Goal: Information Seeking & Learning: Stay updated

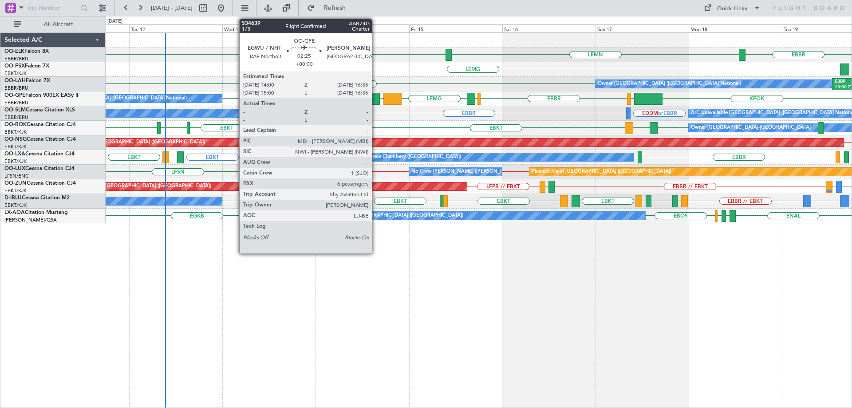
click at [377, 96] on div at bounding box center [375, 99] width 10 height 12
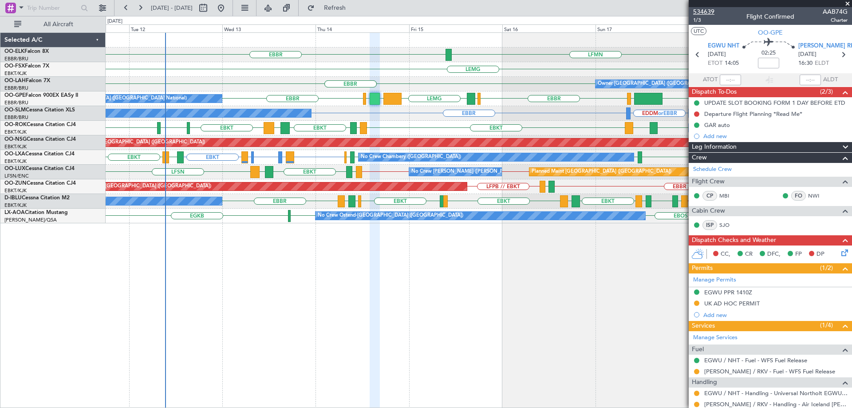
click at [703, 11] on span "534639" at bounding box center [703, 11] width 21 height 9
click at [848, 4] on span at bounding box center [847, 4] width 9 height 8
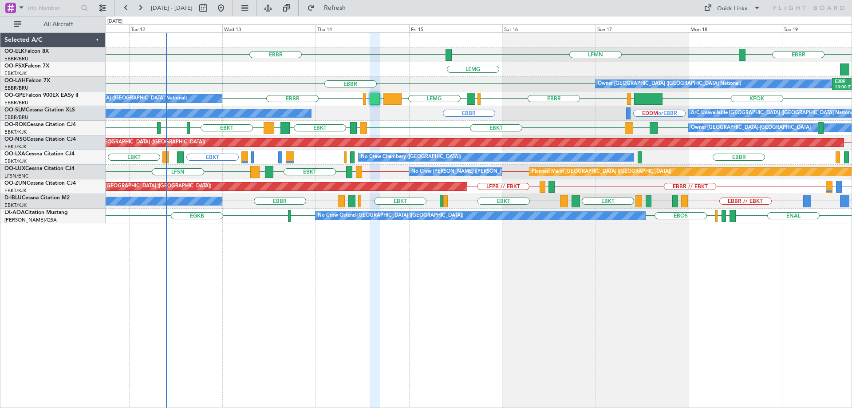
type input "0"
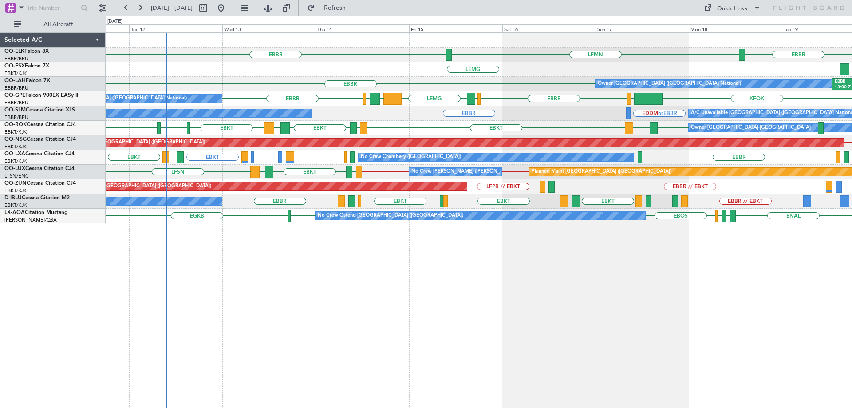
click at [395, 137] on div "LFPB // EBKT Planned Maint [GEOGRAPHIC_DATA] ([GEOGRAPHIC_DATA])" at bounding box center [479, 142] width 746 height 15
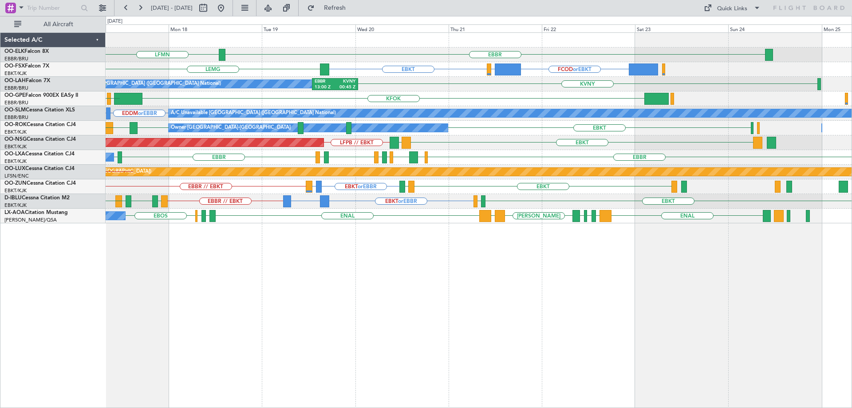
click at [489, 170] on div "EBBR LFMN [GEOGRAPHIC_DATA] FCOD or EBKT LSGG or EBKT EBKT [GEOGRAPHIC_DATA] Ow…" at bounding box center [479, 128] width 746 height 190
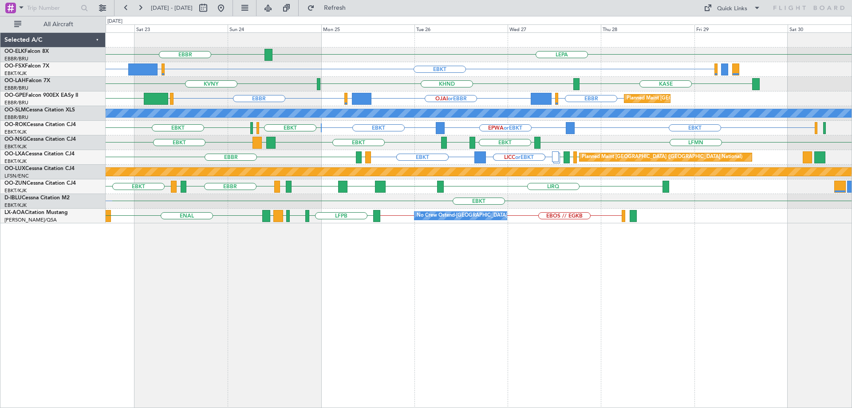
click at [451, 185] on div "LEPA [GEOGRAPHIC_DATA] EBKT EGGW or EBKT FCOD or EBKT LSGG or EBKT EBKT [GEOGRA…" at bounding box center [479, 128] width 746 height 190
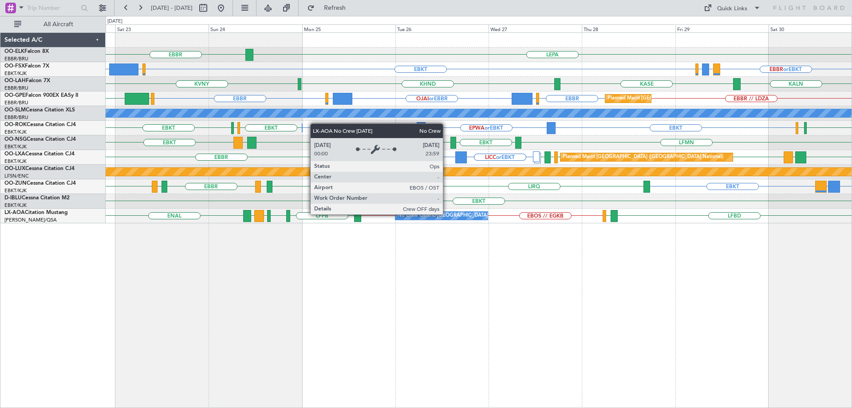
click at [447, 214] on div "No Crew Ostend-[GEOGRAPHIC_DATA] ([GEOGRAPHIC_DATA])" at bounding box center [471, 215] width 146 height 13
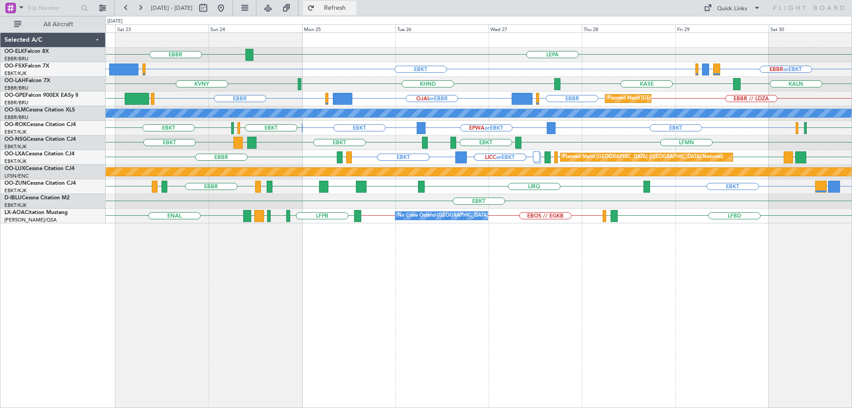
click at [354, 8] on span "Refresh" at bounding box center [334, 8] width 37 height 6
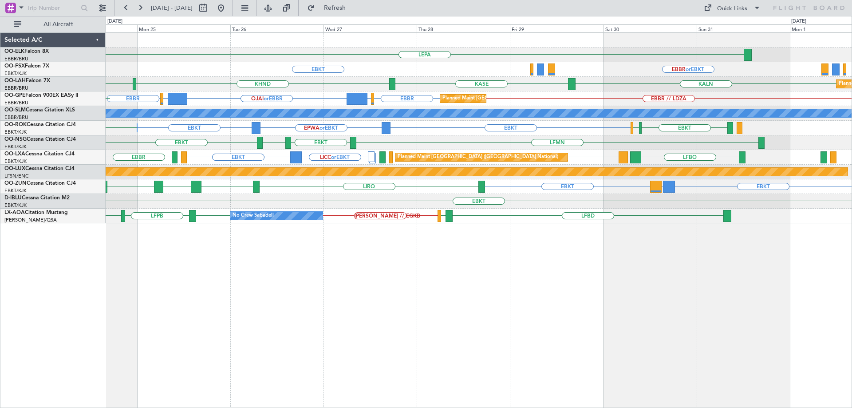
click at [571, 179] on div "EBKT LICC or EBKT EBKT LIRQ EBKT LEBZ EBKT LOWS [GEOGRAPHIC_DATA] LFBD EBKT" at bounding box center [479, 186] width 746 height 15
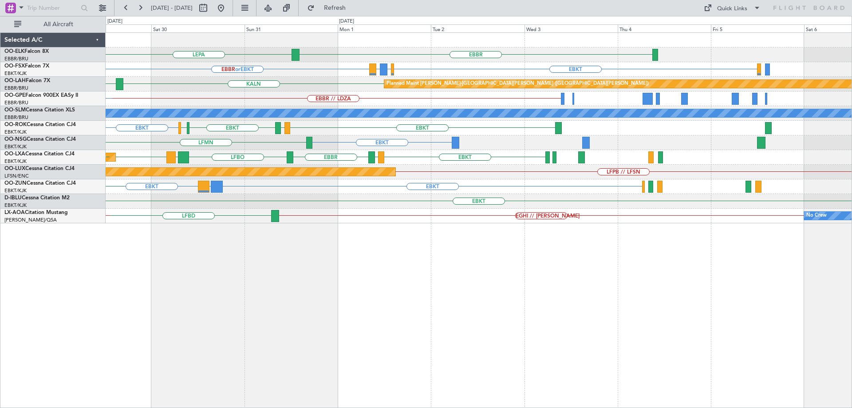
click at [278, 67] on div "EBBR LEPA Planned Maint [GEOGRAPHIC_DATA]-[GEOGRAPHIC_DATA] EBKT EBBR or EBKT L…" at bounding box center [479, 128] width 746 height 190
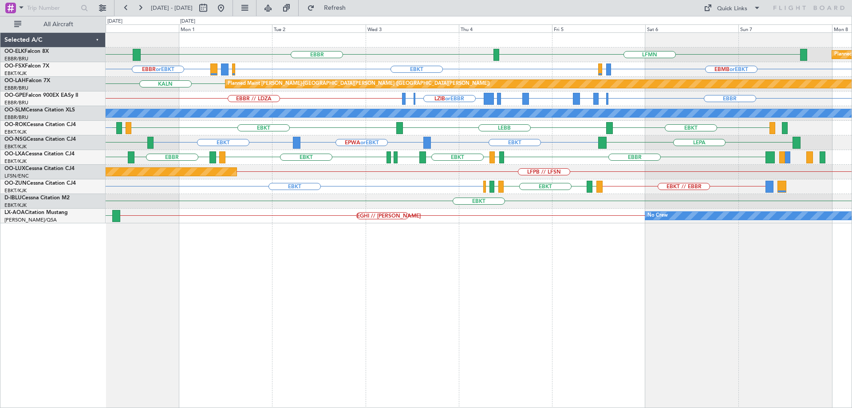
click at [583, 174] on div "LFMN [GEOGRAPHIC_DATA] LEPA Planned Maint [GEOGRAPHIC_DATA]-[GEOGRAPHIC_DATA] E…" at bounding box center [479, 128] width 746 height 190
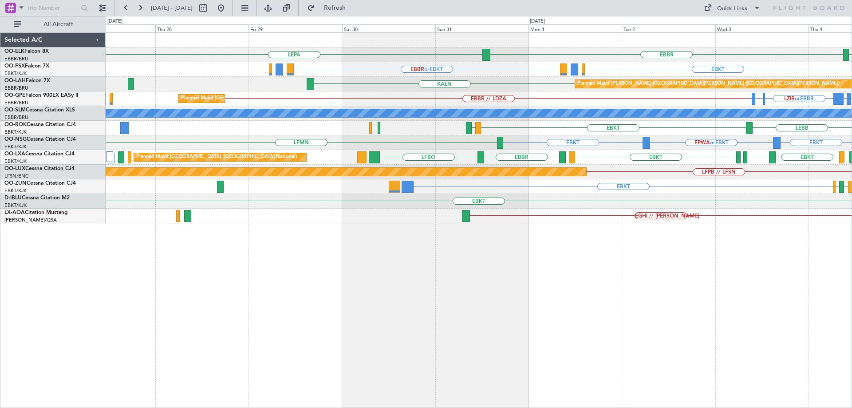
click at [648, 176] on div "Planned Maint [GEOGRAPHIC_DATA] ([GEOGRAPHIC_DATA]) LFPB // LFSN" at bounding box center [479, 172] width 746 height 15
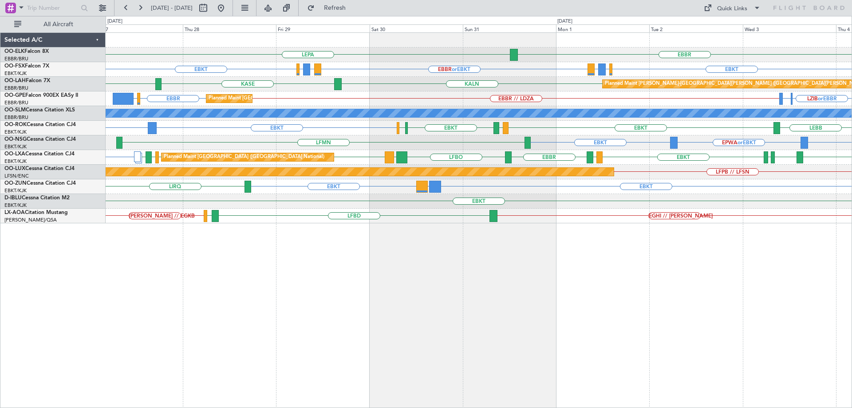
click at [605, 163] on div "EBBR LEPA LFMN EBKT EBBR or EBKT LIRZ or EBKT EBBR or EBKT LIRZ or EBKT EBKT EB…" at bounding box center [479, 128] width 746 height 190
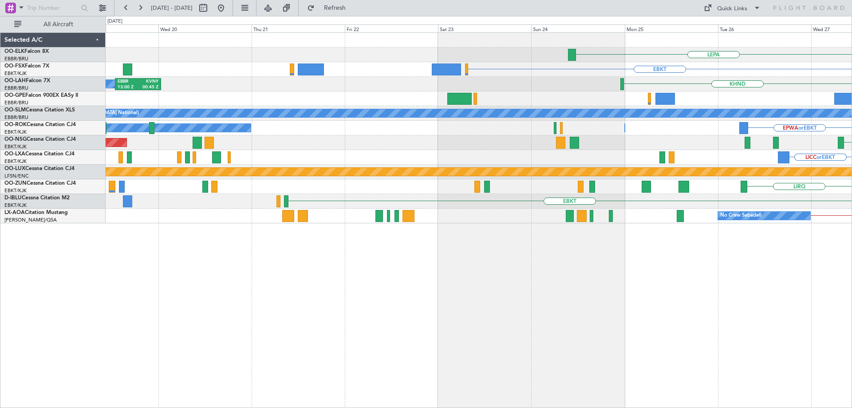
click at [643, 160] on div "LEPA EBKT LIRZ or EBKT EBBR or EBKT KHND EBBR 13:00 Z KVNY 00:45 Z Owner [GEOGR…" at bounding box center [479, 128] width 746 height 190
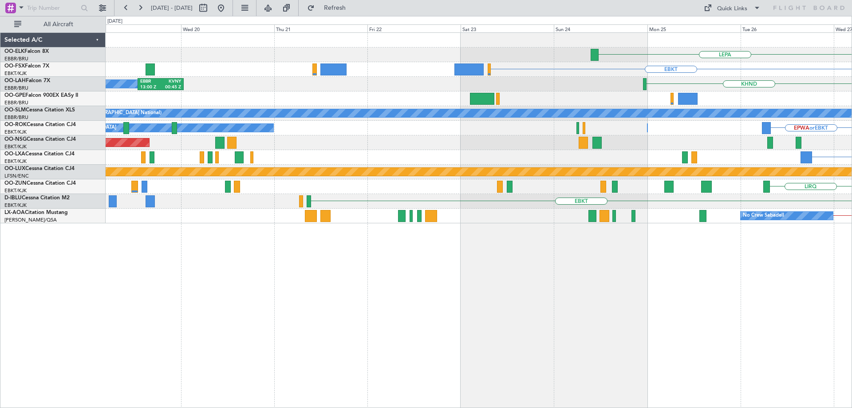
click at [633, 155] on div "LEPA EBKT KHND EBBR 13:00 Z KVNY 00:45 Z Owner [GEOGRAPHIC_DATA] (Brussels Nati…" at bounding box center [479, 128] width 746 height 190
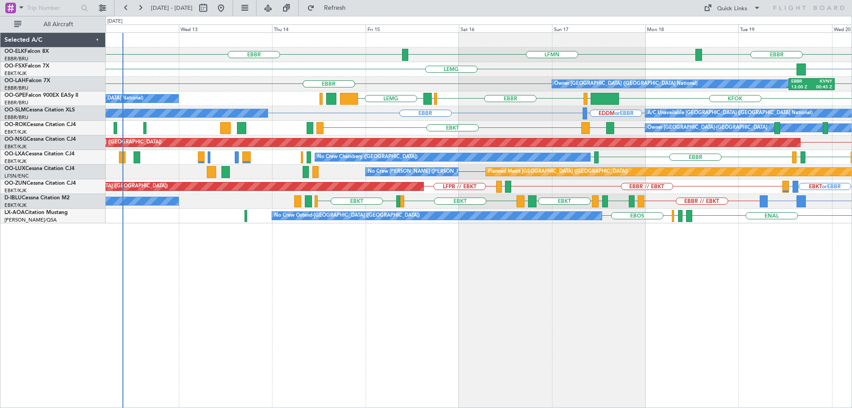
click at [194, 147] on div "Planned Maint [GEOGRAPHIC_DATA] ([GEOGRAPHIC_DATA]) LFPB // EBKT LDSP EBKT" at bounding box center [479, 142] width 746 height 15
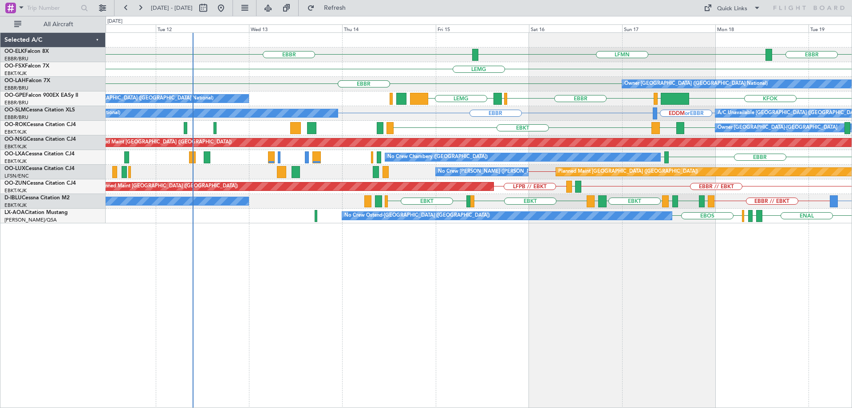
click at [267, 154] on div "LFMN [GEOGRAPHIC_DATA] [GEOGRAPHIC_DATA] [GEOGRAPHIC_DATA] EBKT LSGG or EBKT [G…" at bounding box center [479, 128] width 746 height 190
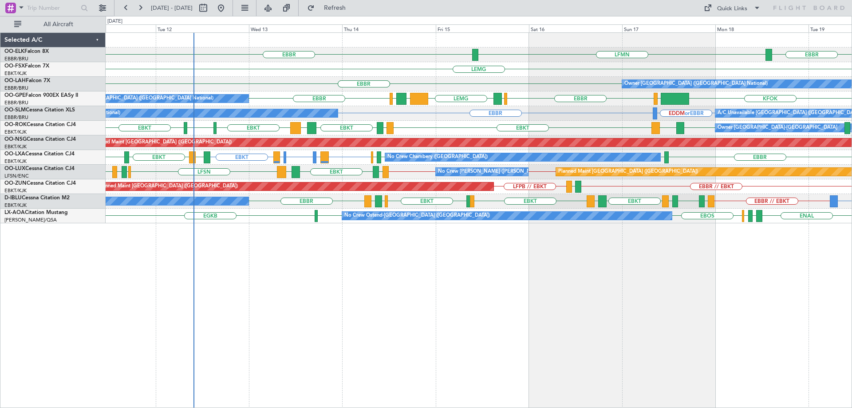
click at [270, 202] on div "EBBR LFMN [GEOGRAPHIC_DATA] [GEOGRAPHIC_DATA] [GEOGRAPHIC_DATA] [GEOGRAPHIC_DAT…" at bounding box center [479, 128] width 746 height 190
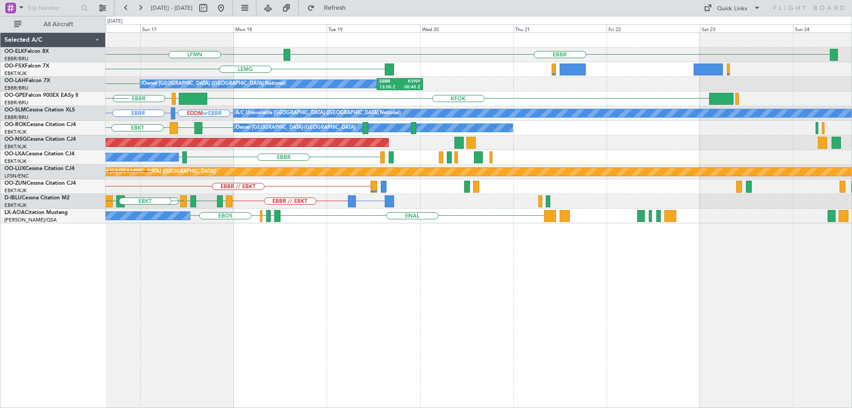
click at [337, 176] on div "EBBR LFMN [GEOGRAPHIC_DATA] [GEOGRAPHIC_DATA] [GEOGRAPHIC_DATA] [GEOGRAPHIC_DAT…" at bounding box center [479, 128] width 746 height 190
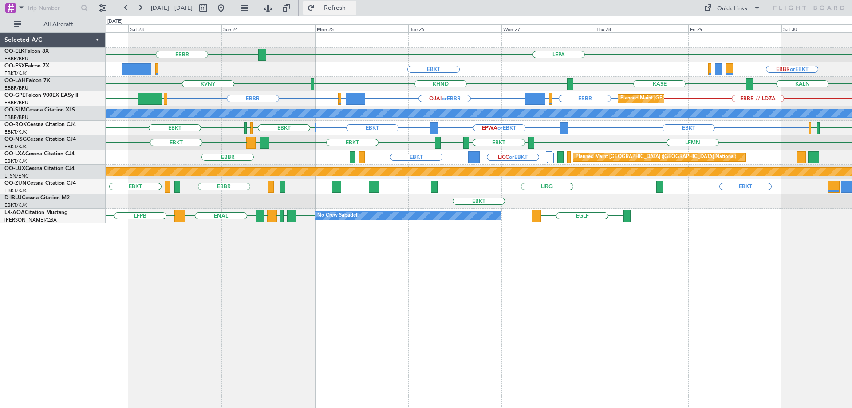
click at [354, 8] on span "Refresh" at bounding box center [334, 8] width 37 height 6
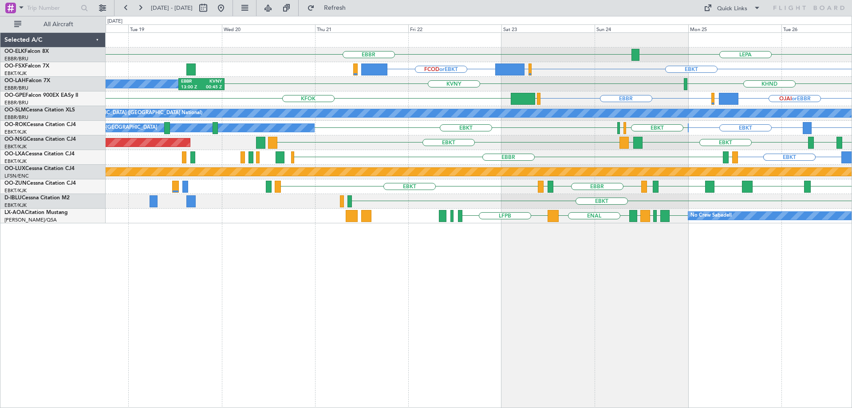
click at [626, 177] on div "LEPA [GEOGRAPHIC_DATA] EBKT EGGW or EBKT FCOD or EBKT KHND KVNY EBBR 13:00 Z KV…" at bounding box center [479, 128] width 746 height 190
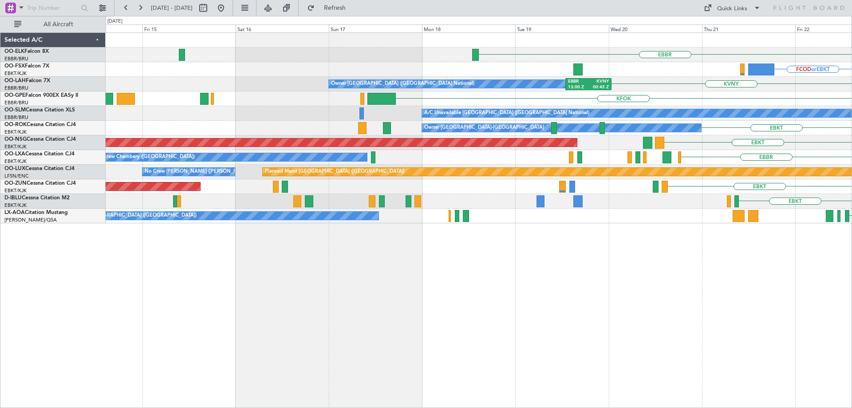
click at [635, 168] on div "EBBR LEPA FCOD or EBKT EGGW or EBKT EBKT KVNY EBBR 13:00 Z KVNY 00:45 Z Owner […" at bounding box center [479, 128] width 746 height 190
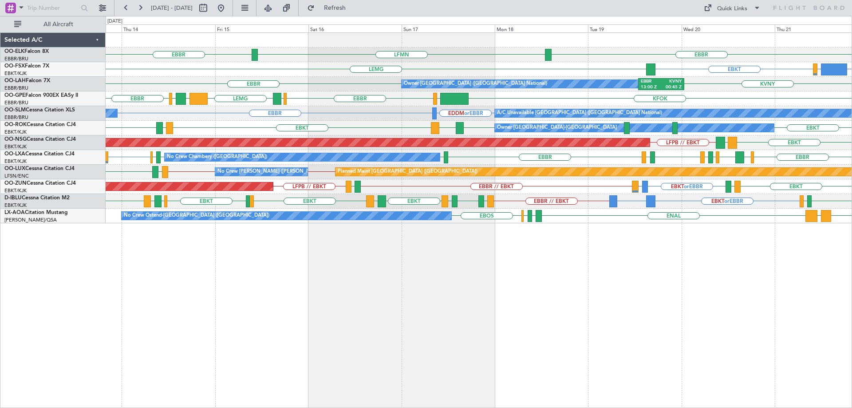
click at [262, 130] on div "Owner [GEOGRAPHIC_DATA]-[GEOGRAPHIC_DATA] EBKT EBKT LFKF EBKT LFMD EBKT" at bounding box center [479, 128] width 746 height 15
click at [352, 159] on div "EBBR [GEOGRAPHIC_DATA] LFMN FCOD or EBKT LSGG or EBKT EBKT [GEOGRAPHIC_DATA] EB…" at bounding box center [479, 128] width 746 height 190
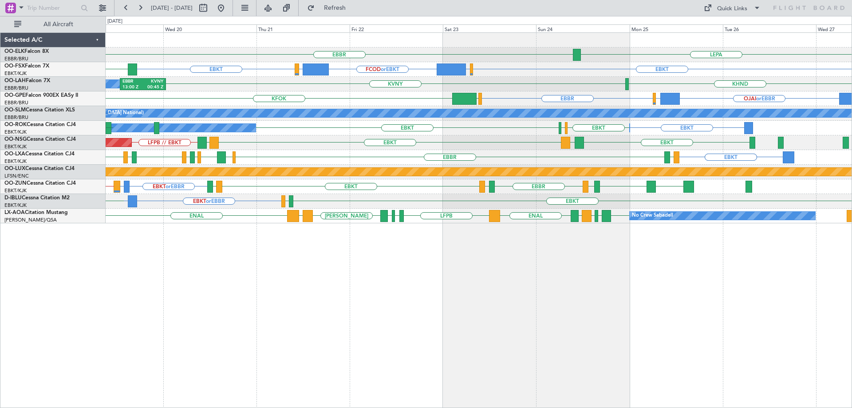
click at [538, 166] on div "LEPA [GEOGRAPHIC_DATA] LFMN EBKT EGGW or EBKT FCOD or EBKT LSGG or EBKT EBKT [G…" at bounding box center [479, 128] width 746 height 190
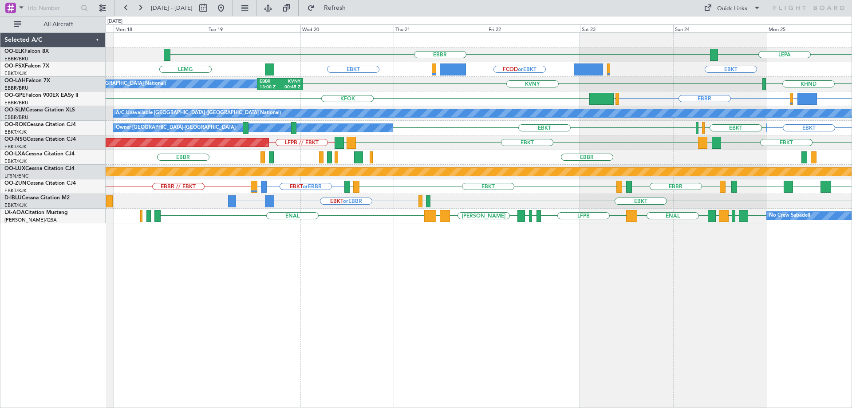
click at [407, 180] on div "LEPA [GEOGRAPHIC_DATA] EBKT EGGW or EBKT FCOD or EBKT LSGG or EBKT EBKT [GEOGRA…" at bounding box center [479, 128] width 746 height 190
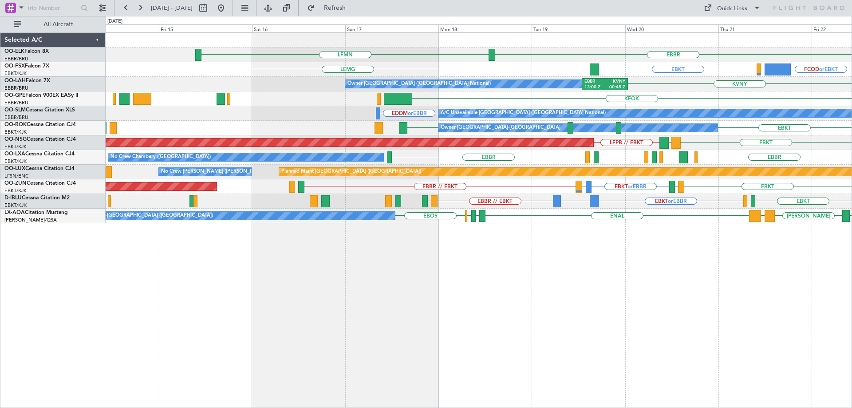
click at [646, 242] on div "EBBR LFMN FCOD or EBKT LSGG or EBKT EBKT [GEOGRAPHIC_DATA] EBKT EGGW or EBKT EB…" at bounding box center [479, 219] width 746 height 375
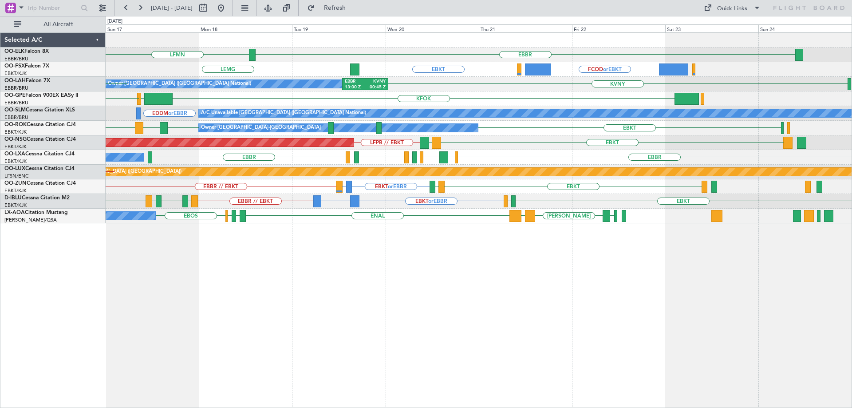
click at [366, 192] on div "EBBR LFMN [GEOGRAPHIC_DATA] FCOD or EBKT LSGG or EBKT EBKT [GEOGRAPHIC_DATA] EB…" at bounding box center [479, 128] width 746 height 190
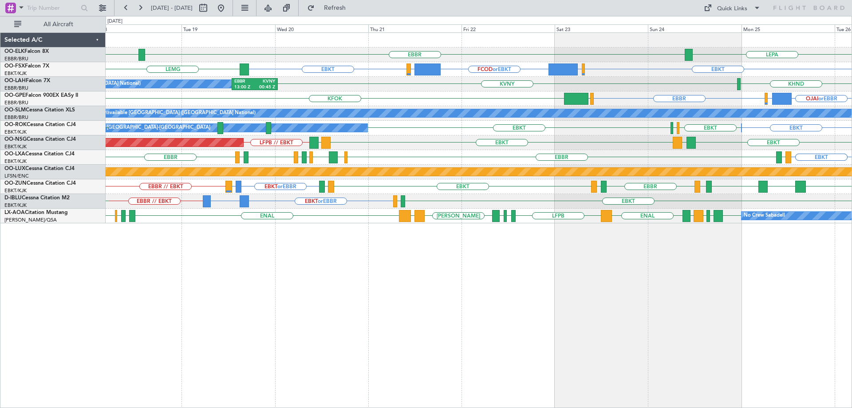
click at [767, 159] on div "EBKT EBKT [GEOGRAPHIC_DATA] [GEOGRAPHIC_DATA] [GEOGRAPHIC_DATA] [GEOGRAPHIC_DAT…" at bounding box center [479, 157] width 746 height 15
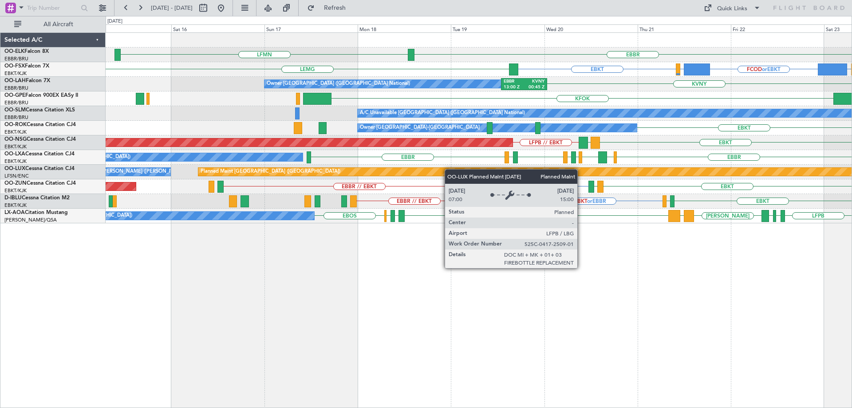
click at [592, 173] on div "EBBR LFMN LEPA EGGW or EBKT FCOD or EBKT LSGG or EBKT EBKT [GEOGRAPHIC_DATA] EB…" at bounding box center [479, 128] width 746 height 190
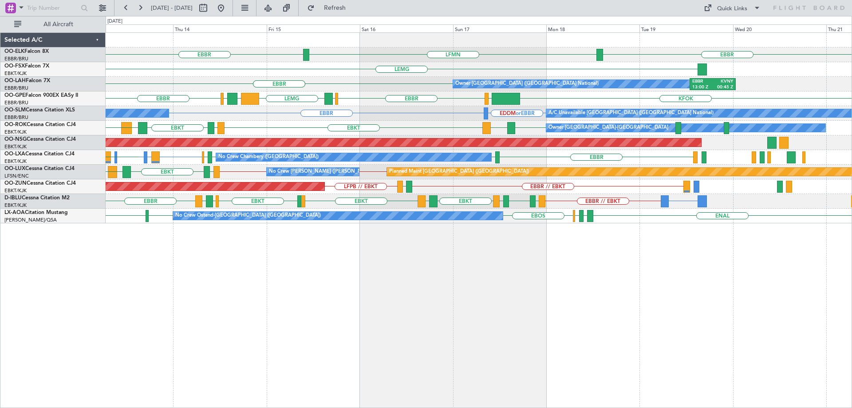
click at [431, 149] on div "Planned Maint [GEOGRAPHIC_DATA] ([GEOGRAPHIC_DATA])" at bounding box center [479, 142] width 746 height 15
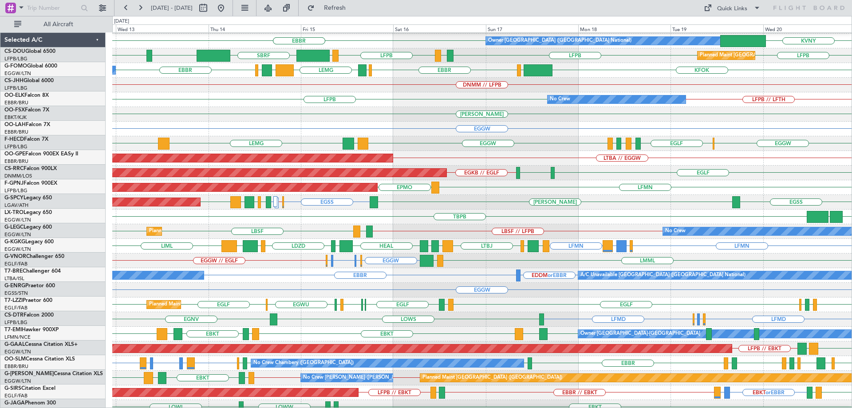
scroll to position [87, 0]
